Goal: Task Accomplishment & Management: Manage account settings

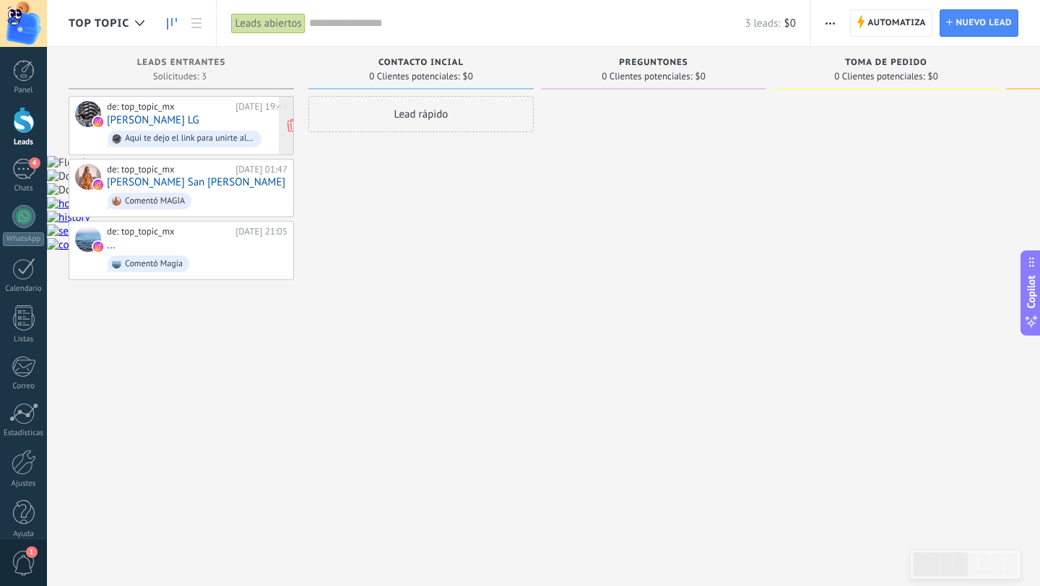
click at [147, 120] on link "[PERSON_NAME] LG" at bounding box center [153, 120] width 92 height 12
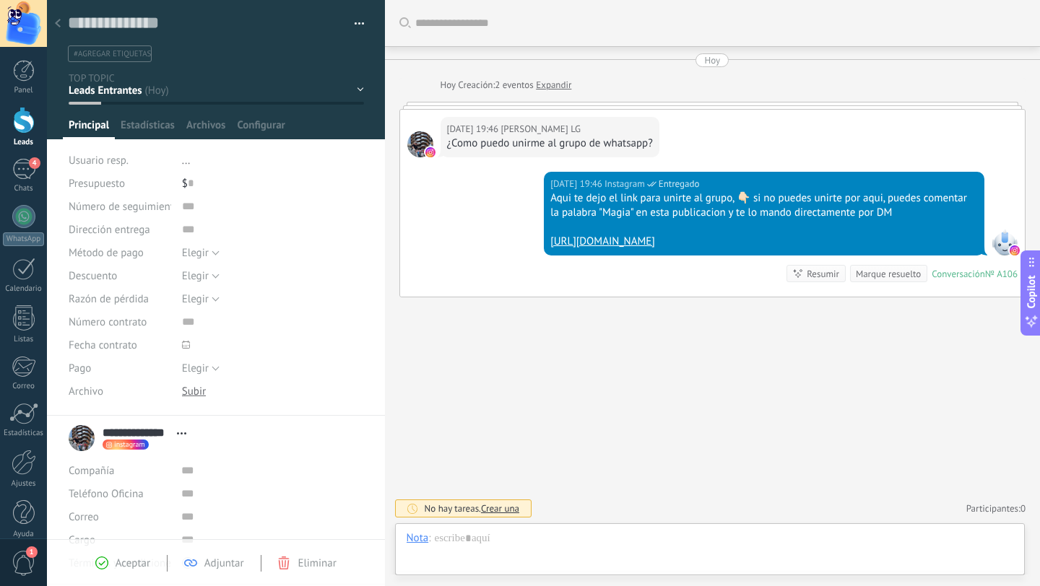
scroll to position [22, 0]
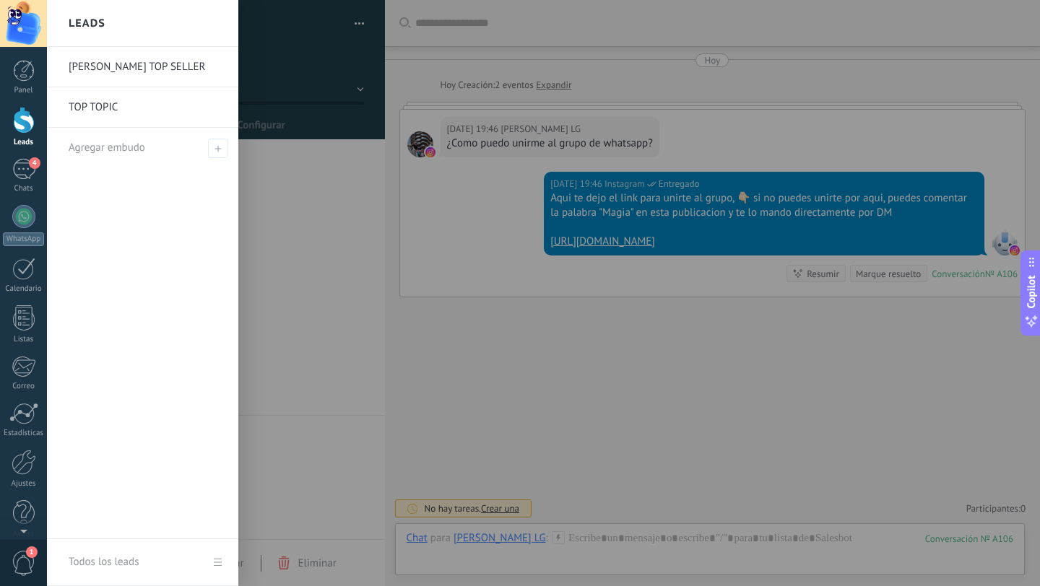
click at [21, 127] on div at bounding box center [24, 120] width 22 height 27
